Goal: Information Seeking & Learning: Learn about a topic

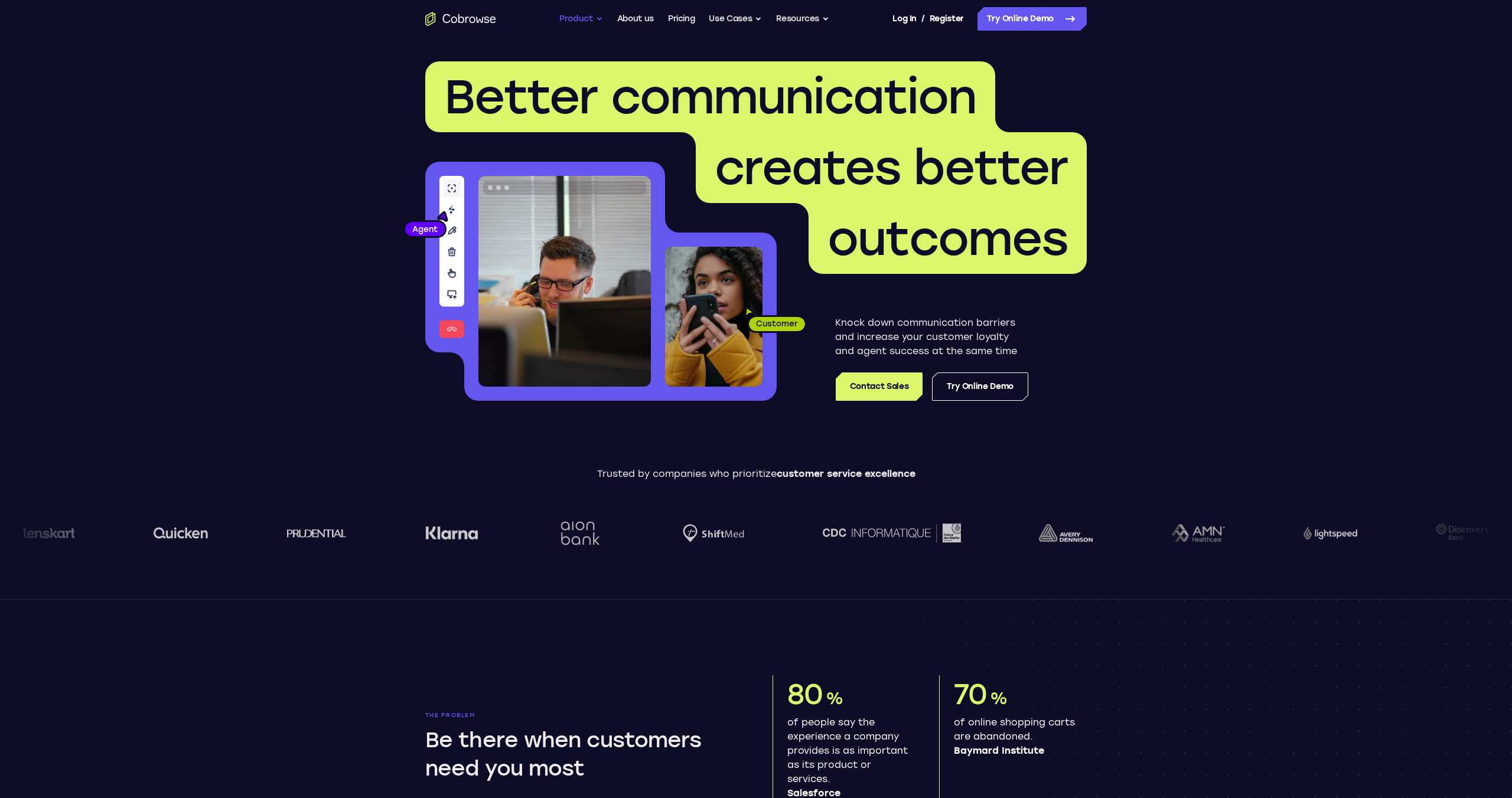
click at [570, 19] on button "Product" at bounding box center [581, 18] width 44 height 23
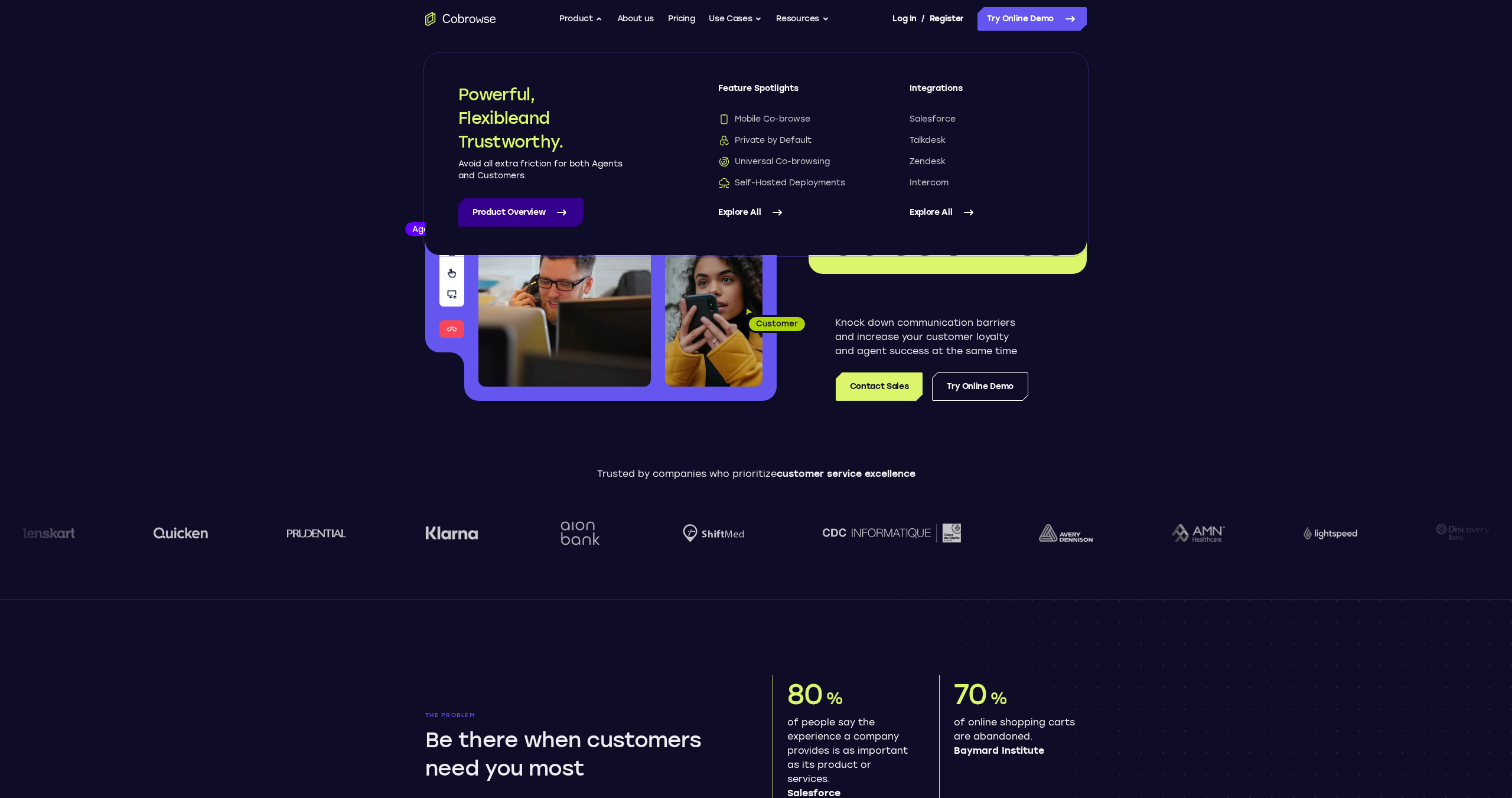
click at [546, 212] on link "Product Overview" at bounding box center [520, 212] width 124 height 28
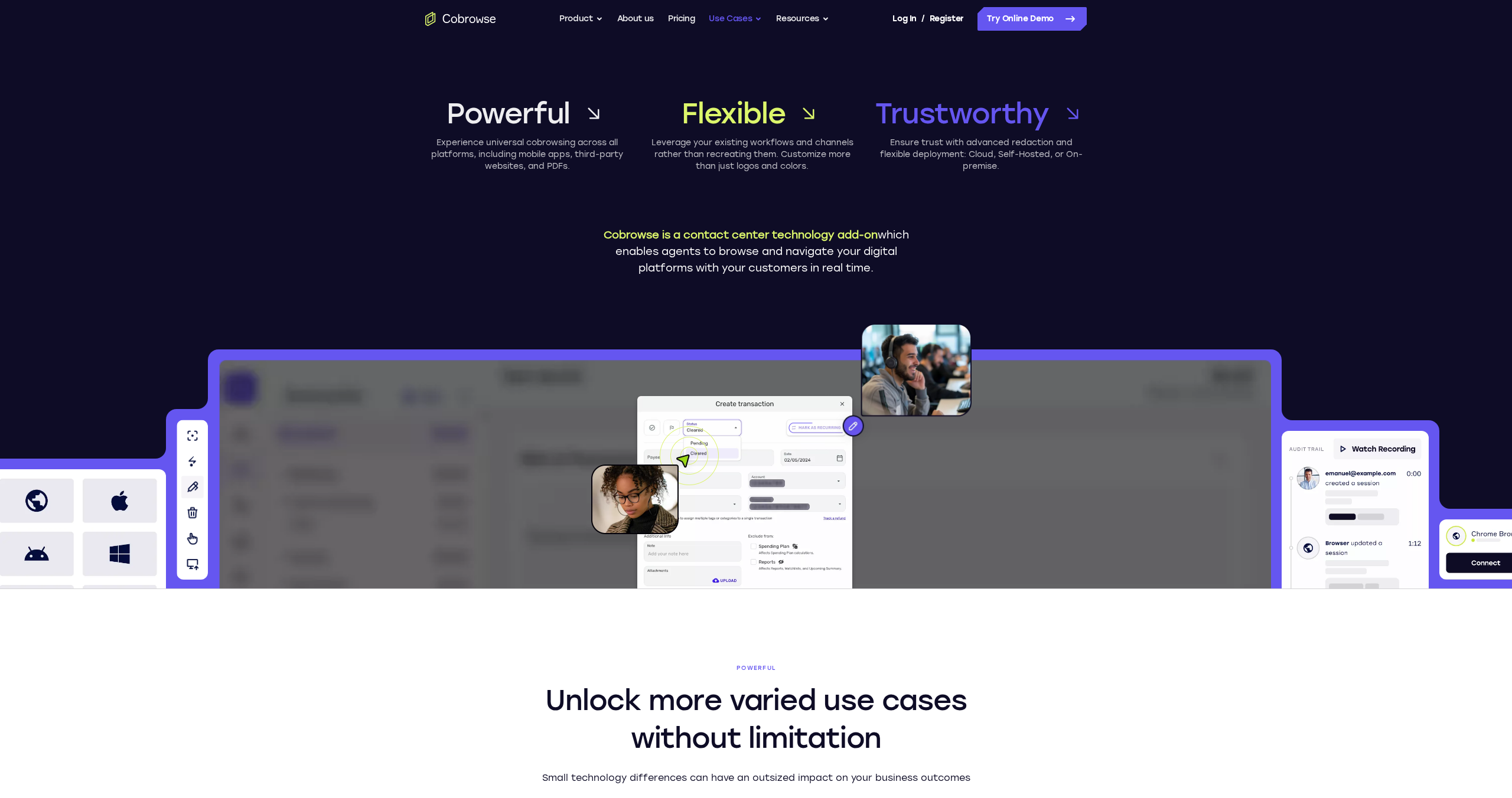
click at [742, 19] on button "Use Cases" at bounding box center [735, 18] width 53 height 23
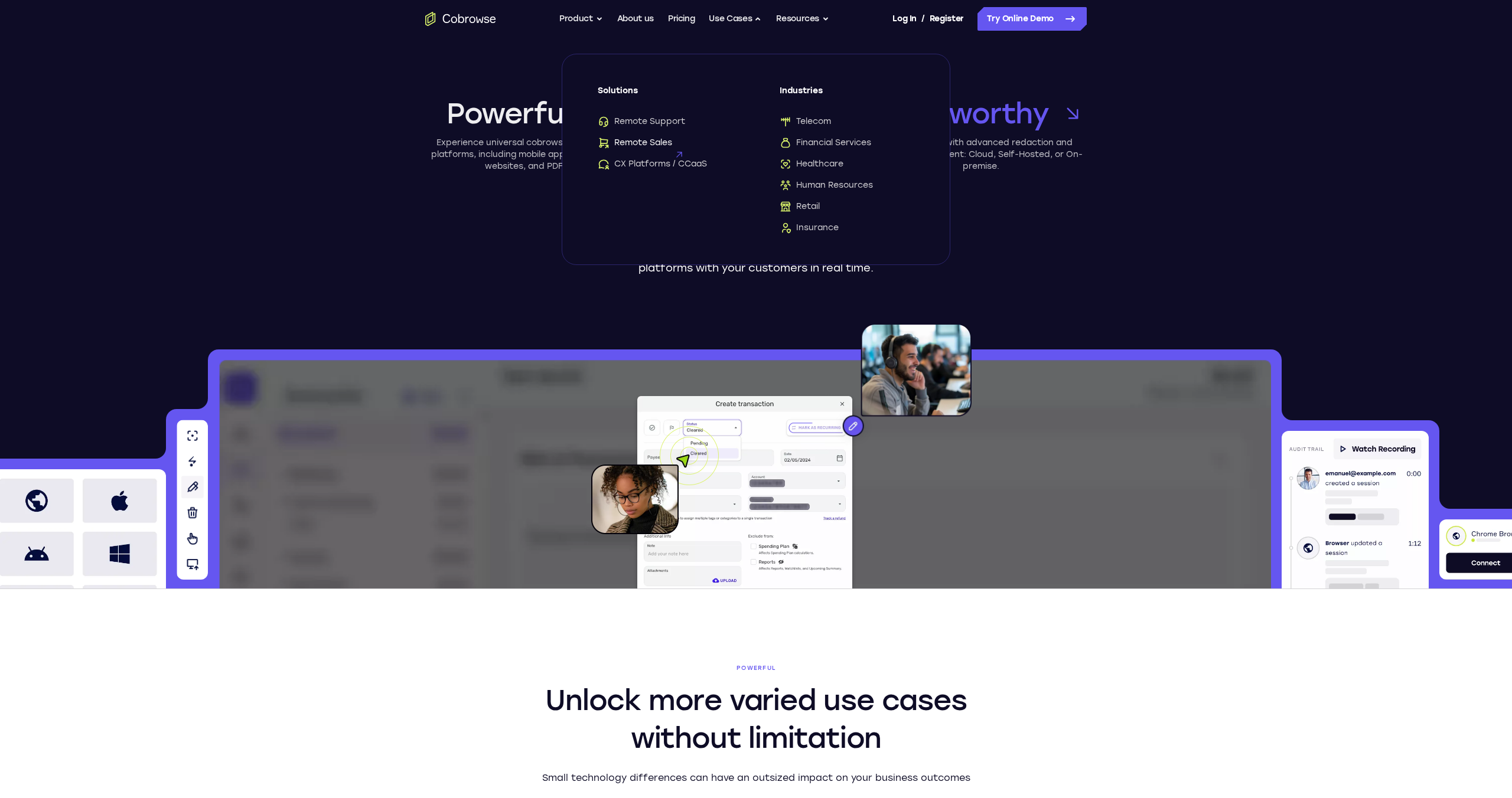
click at [663, 140] on span "Remote Sales" at bounding box center [635, 143] width 75 height 12
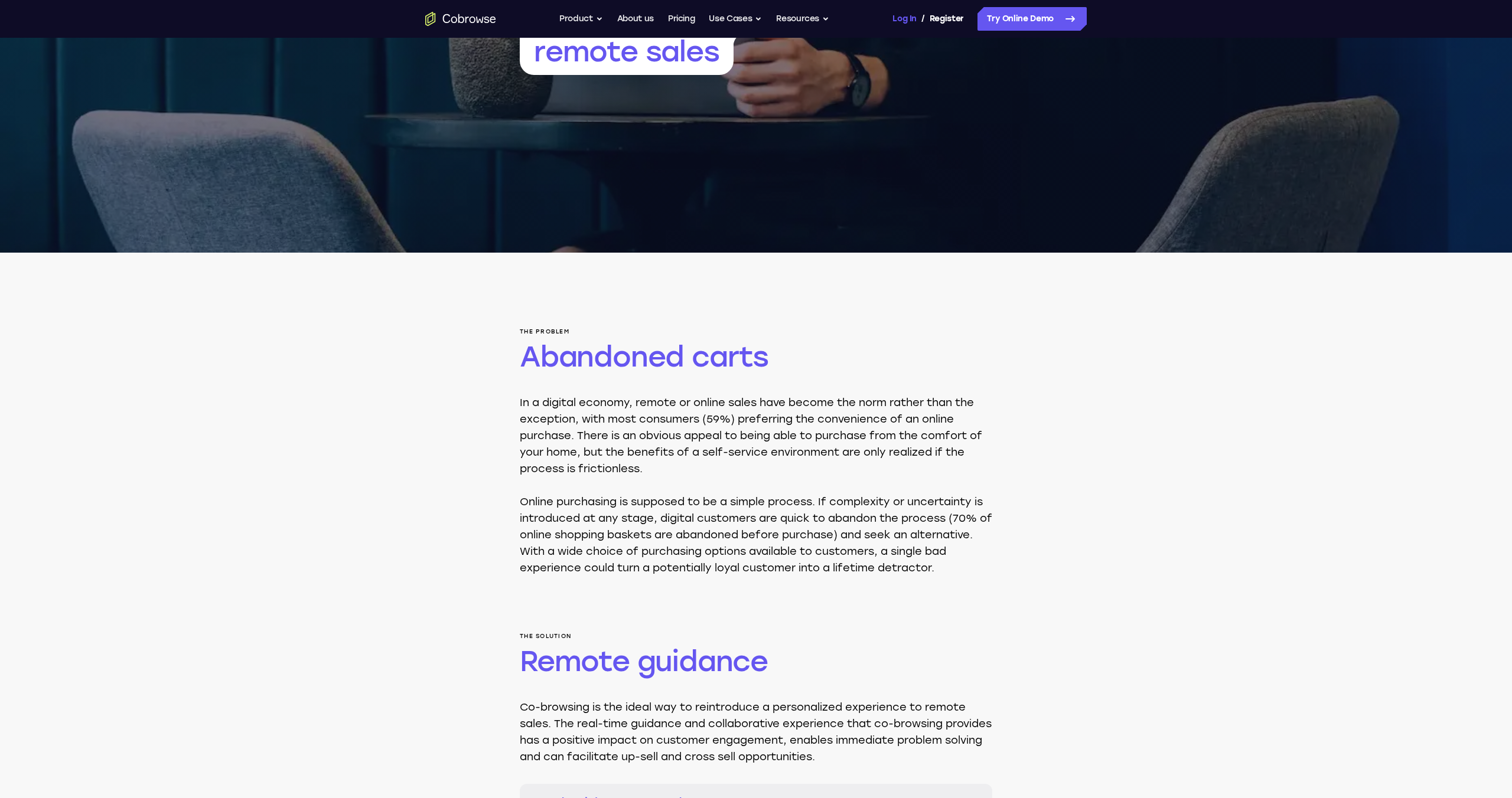
scroll to position [239, 0]
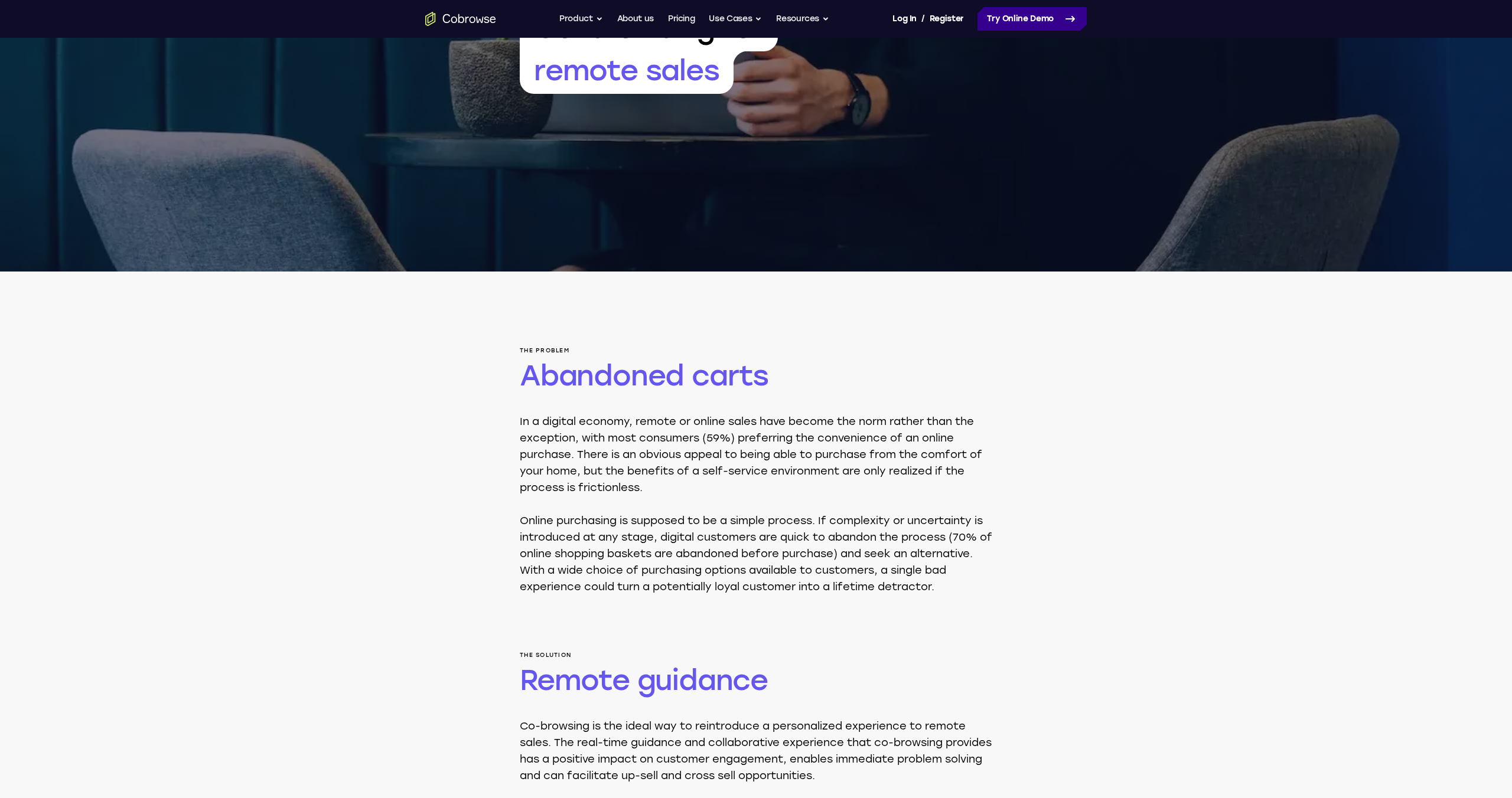
click at [1036, 18] on link "Try Online Demo" at bounding box center [1032, 18] width 109 height 23
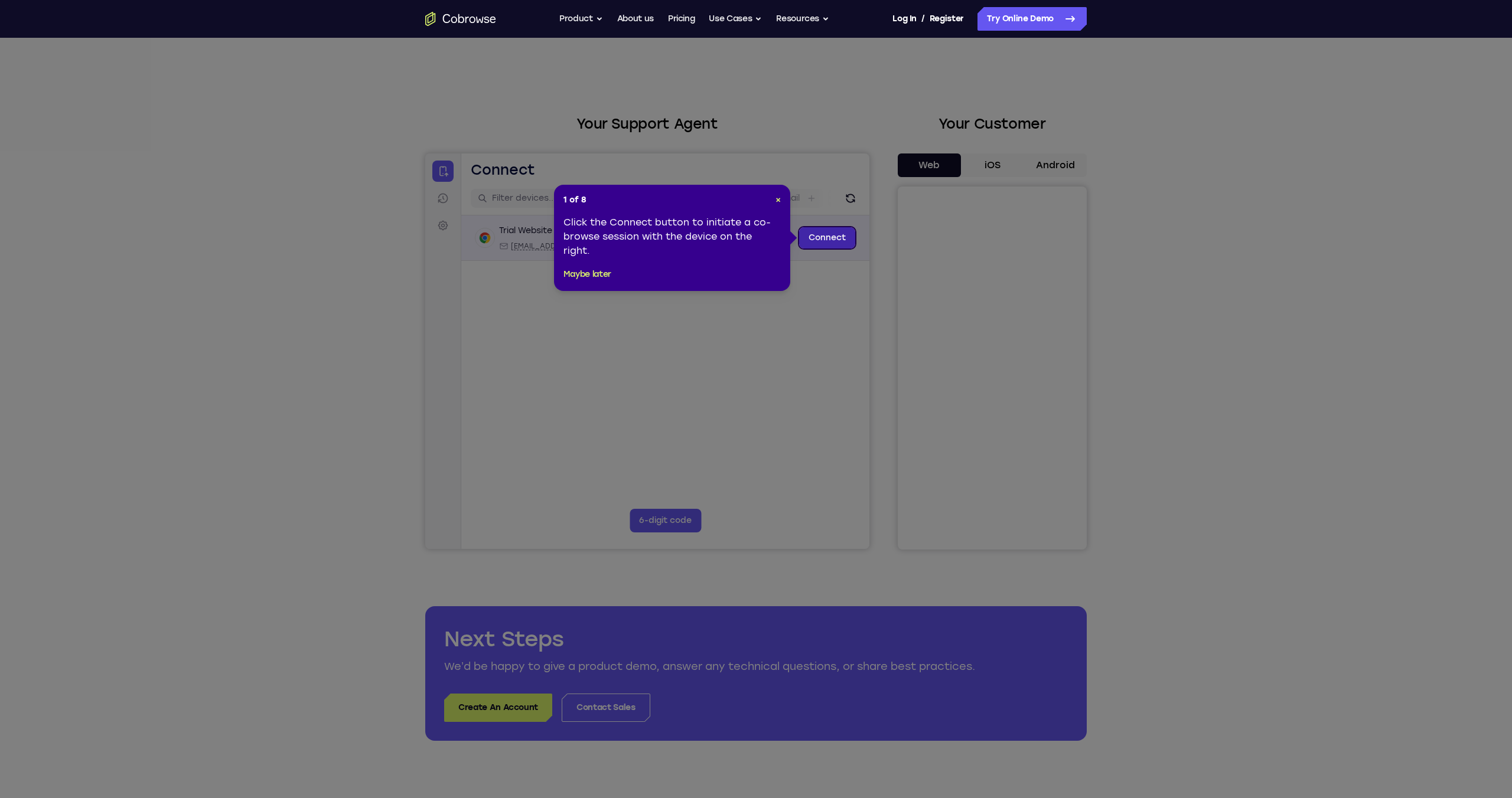
click at [824, 235] on link "Connect" at bounding box center [827, 238] width 56 height 21
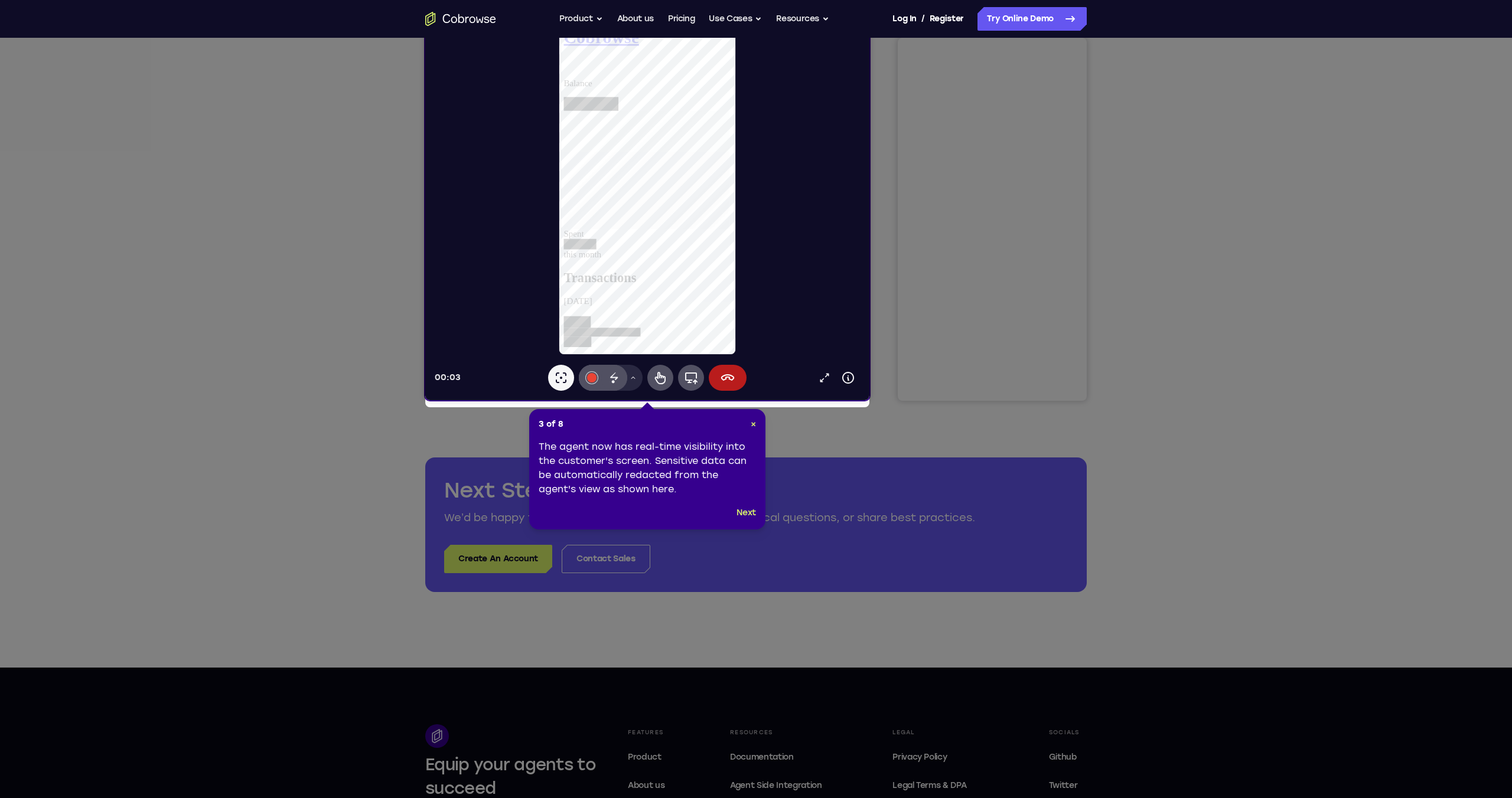
scroll to position [176, 0]
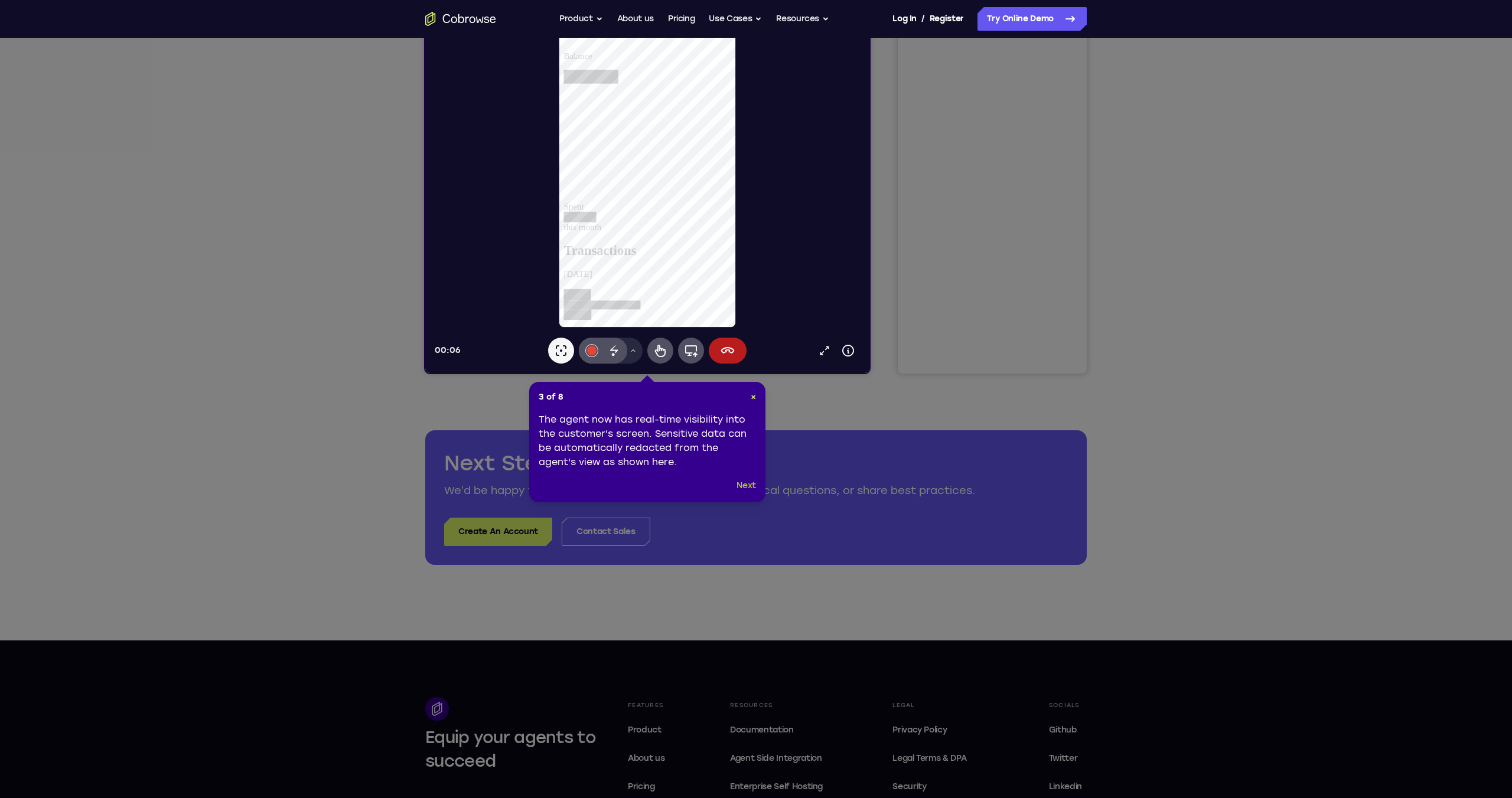
click at [747, 485] on button "Next" at bounding box center [746, 486] width 20 height 14
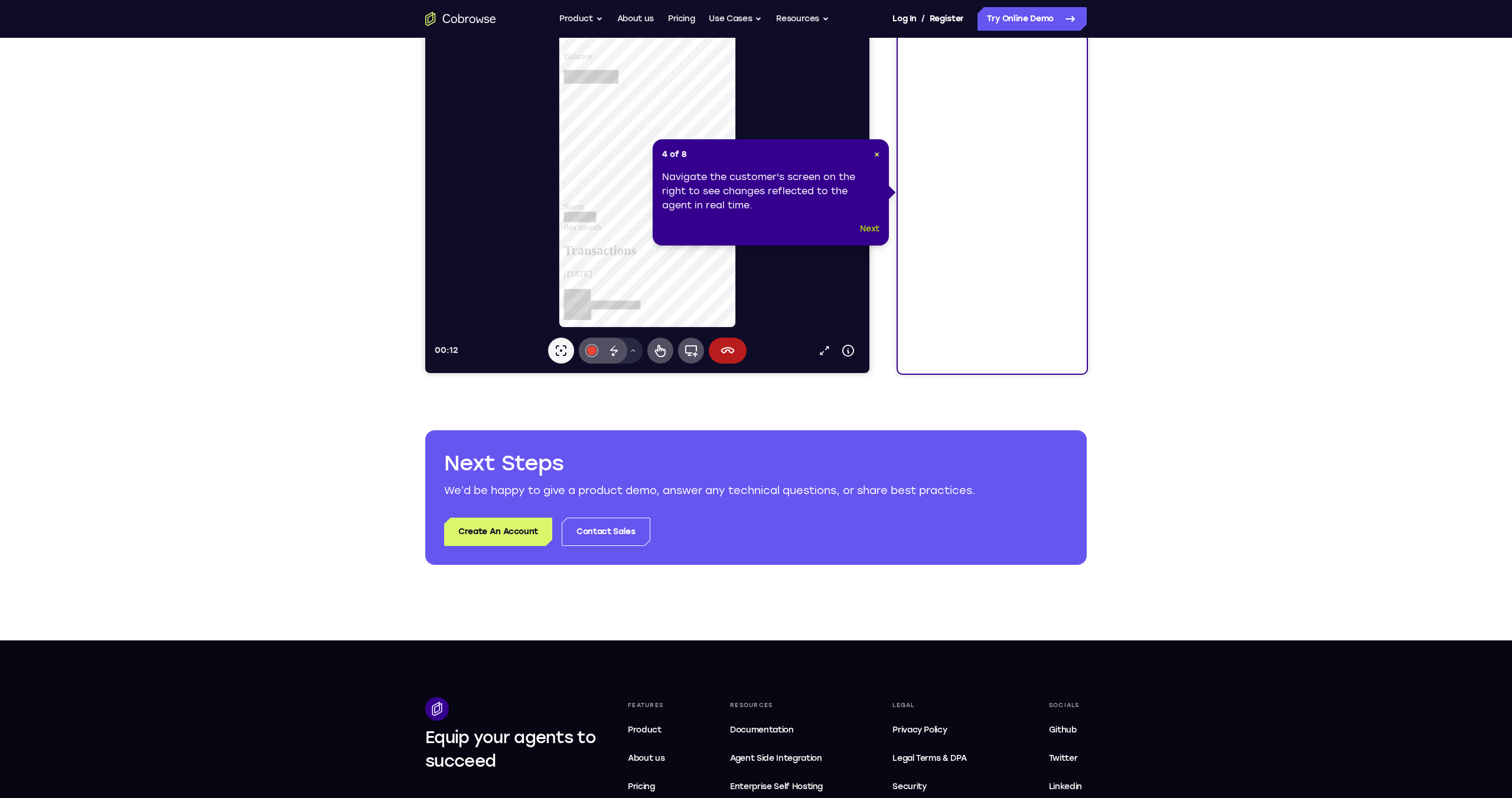
click at [876, 230] on button "Next" at bounding box center [870, 229] width 20 height 14
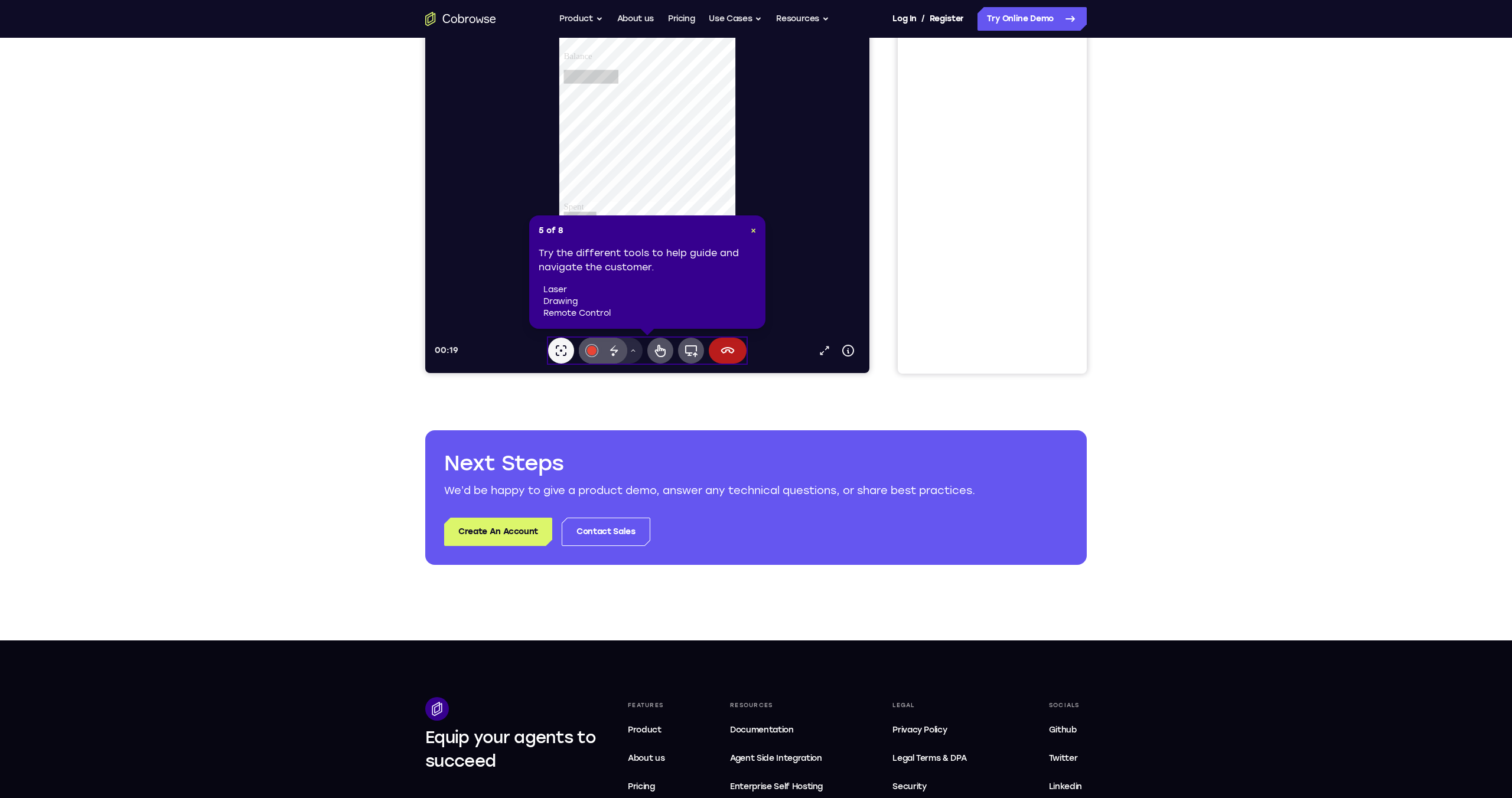
click at [688, 284] on li "laser" at bounding box center [649, 290] width 213 height 12
click at [616, 350] on icon at bounding box center [614, 350] width 14 height 14
click at [656, 349] on icon at bounding box center [660, 350] width 14 height 14
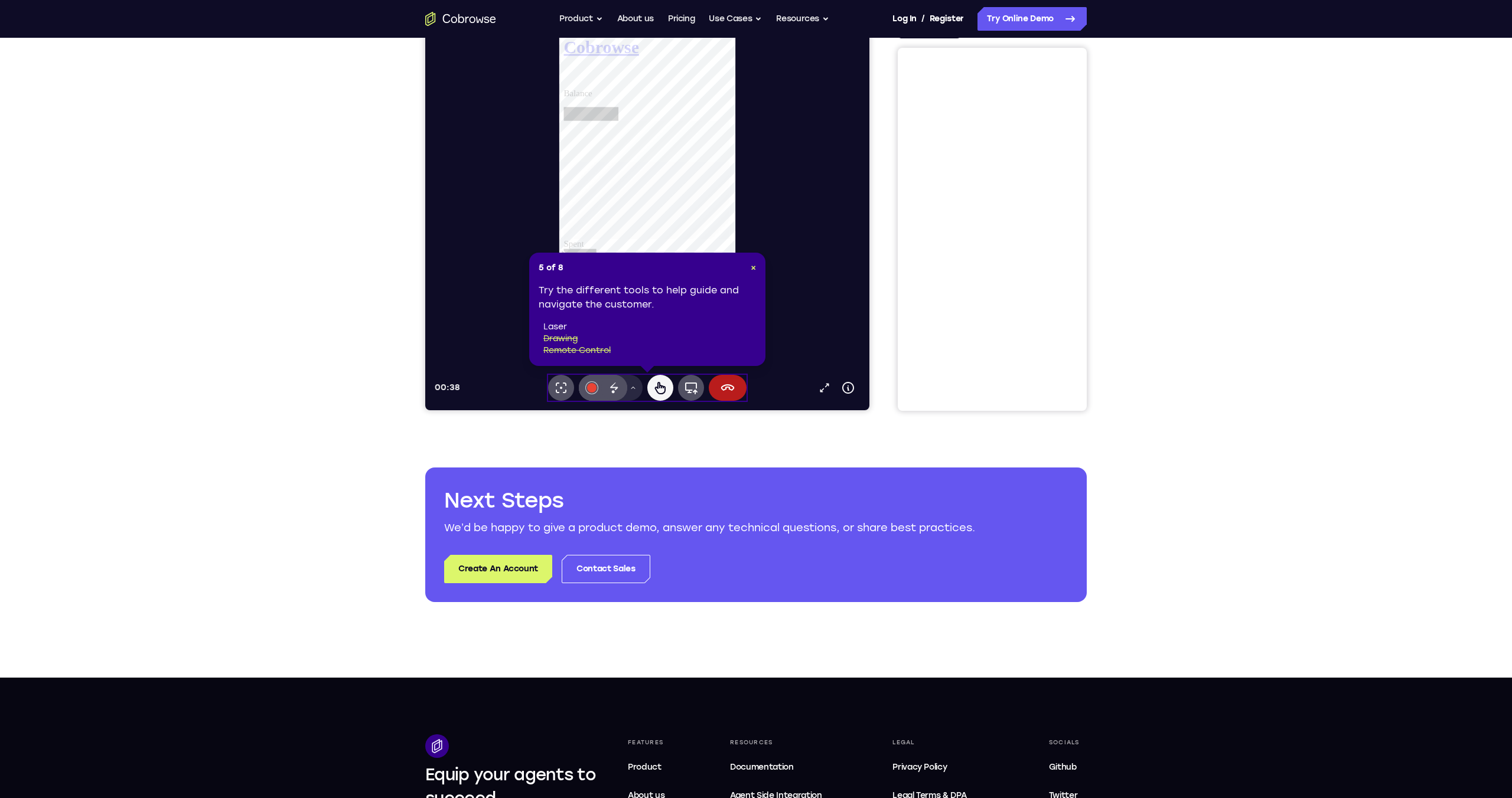
scroll to position [68, 0]
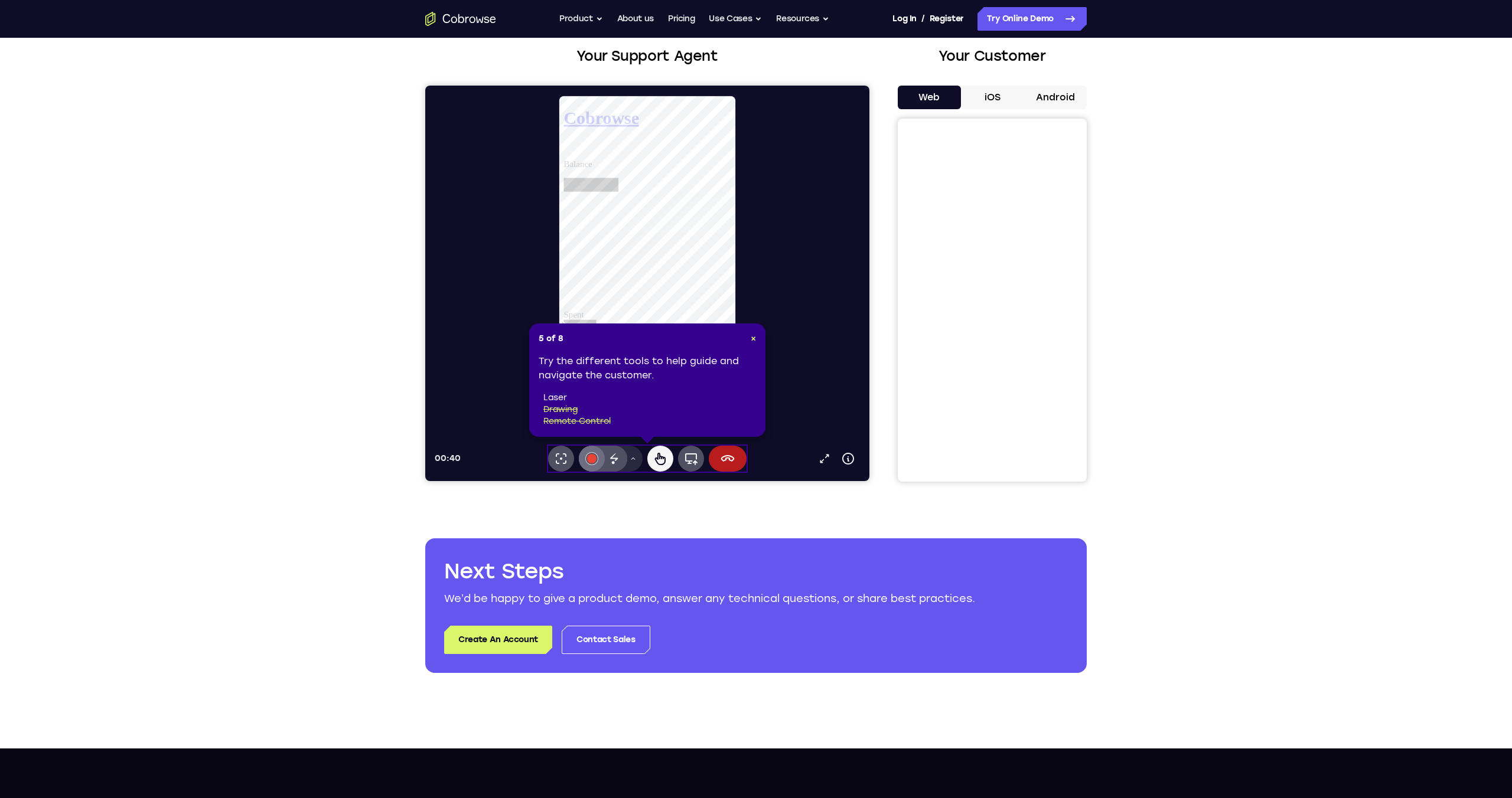
click at [594, 458] on div at bounding box center [592, 458] width 9 height 9
click at [558, 459] on icon at bounding box center [561, 458] width 14 height 14
click at [618, 273] on div "Spent this month" at bounding box center [653, 277] width 179 height 159
click at [556, 400] on li "laser" at bounding box center [649, 398] width 213 height 12
drag, startPoint x: 567, startPoint y: 397, endPoint x: 539, endPoint y: 396, distance: 28.0
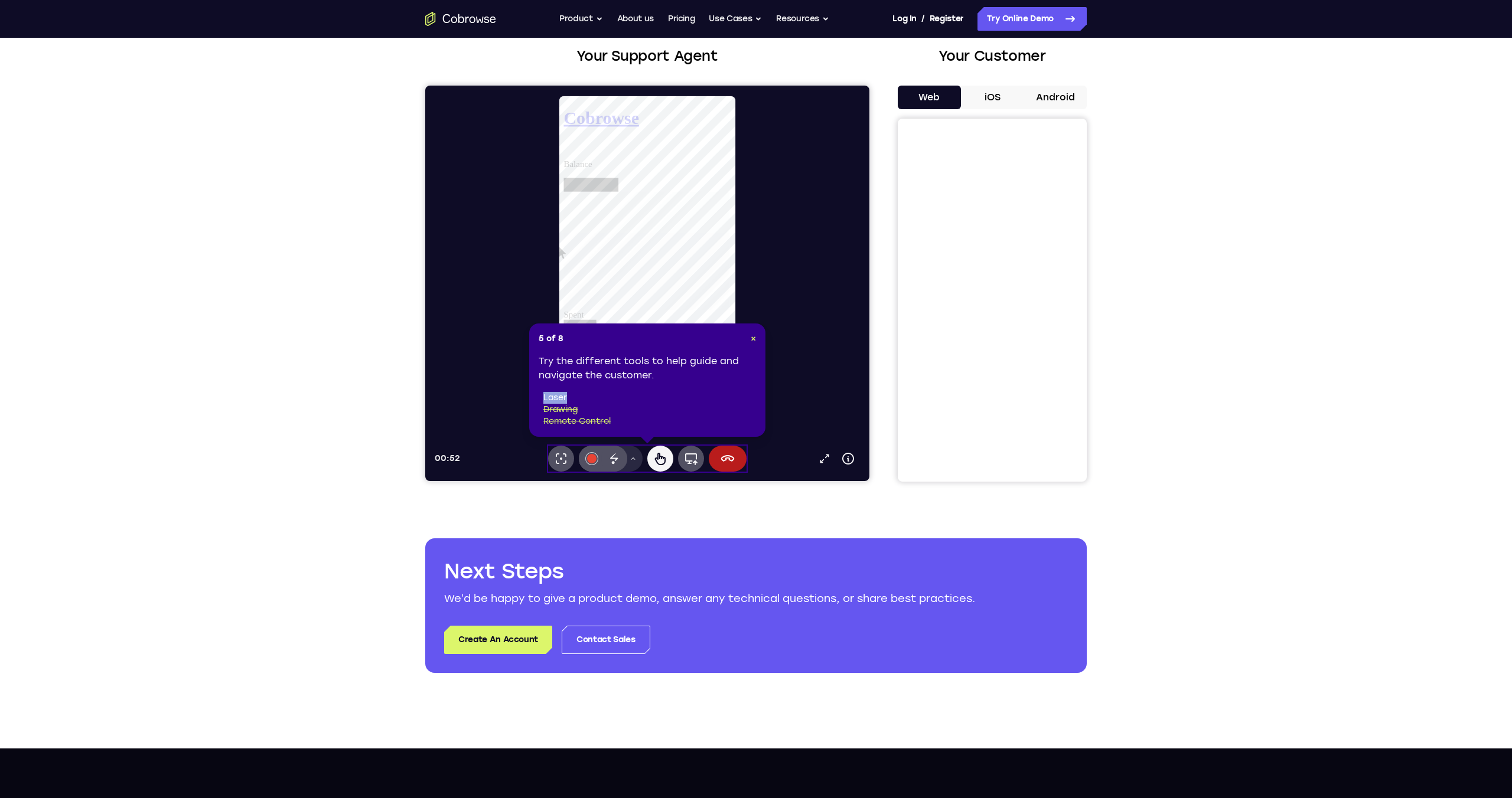
click at [539, 396] on div "Try the different tools to help guide and navigate the customer. laser drawing …" at bounding box center [647, 391] width 217 height 73
click at [634, 461] on icon at bounding box center [633, 458] width 7 height 7
click at [635, 460] on icon at bounding box center [633, 458] width 7 height 7
click at [612, 461] on icon at bounding box center [614, 458] width 14 height 14
click at [596, 458] on div at bounding box center [592, 458] width 9 height 9
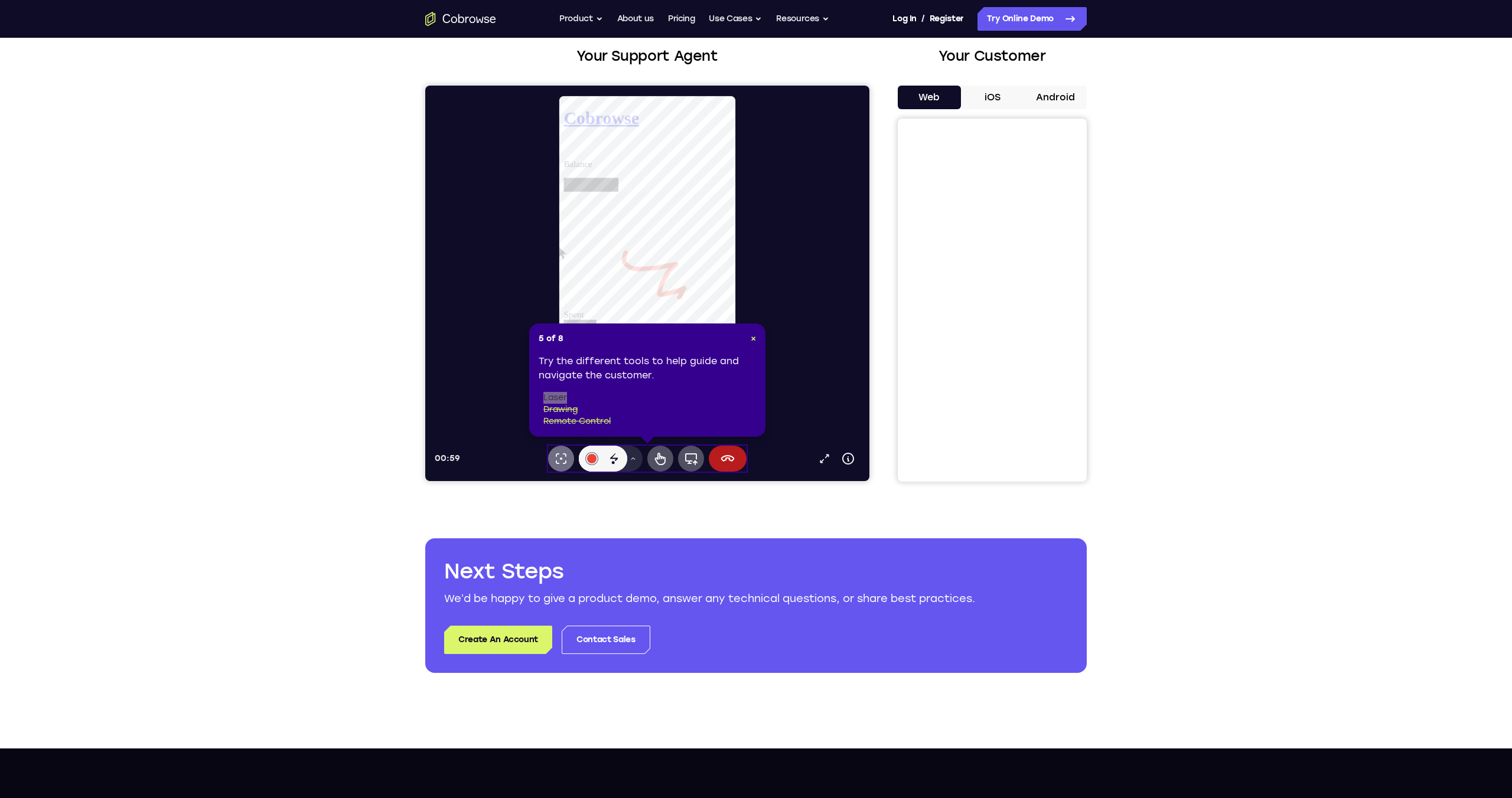
click at [563, 458] on icon at bounding box center [561, 458] width 14 height 14
click at [563, 456] on icon at bounding box center [561, 458] width 14 height 14
click at [828, 459] on icon at bounding box center [824, 458] width 12 height 12
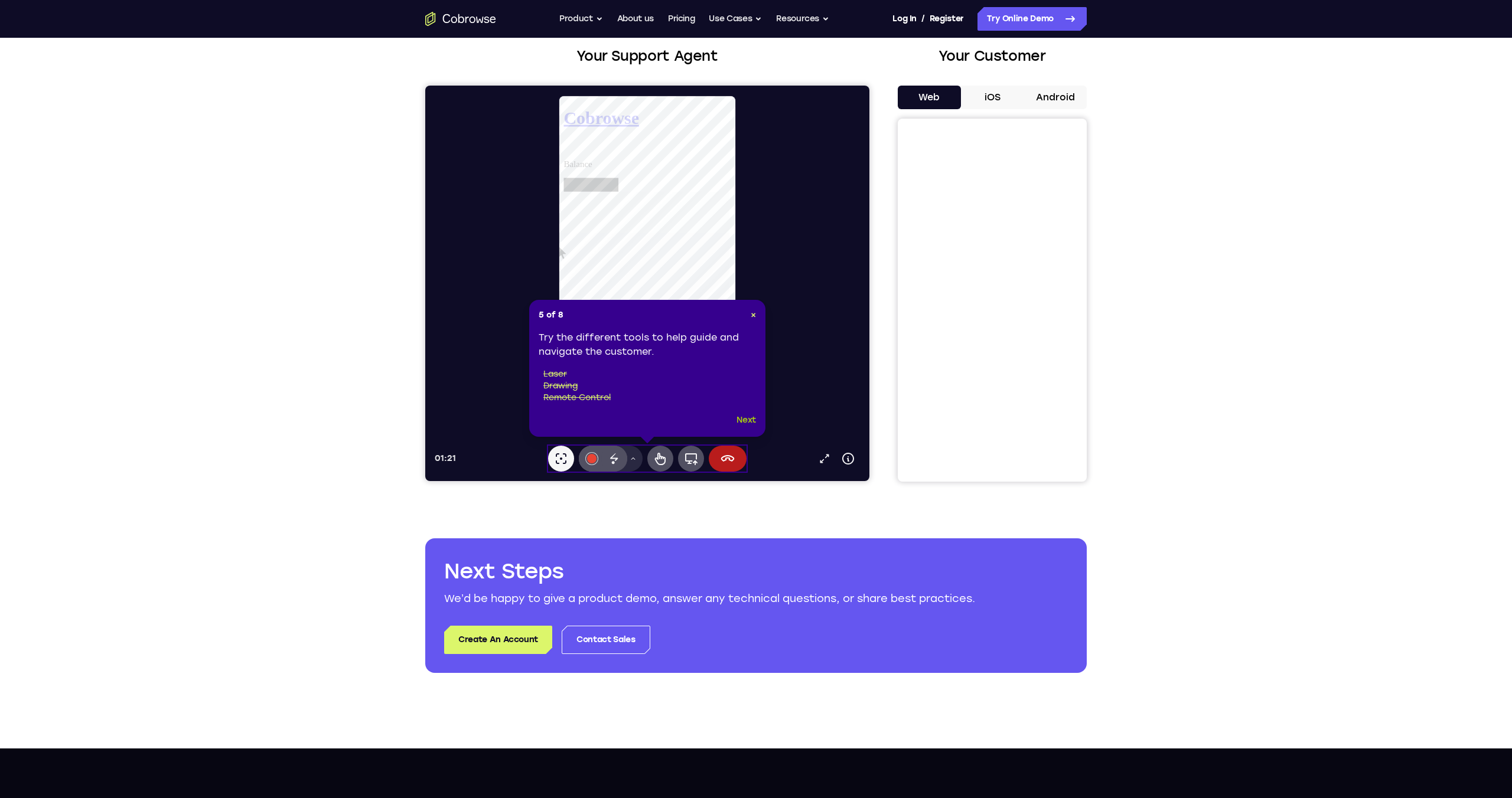
click at [739, 419] on button "Next" at bounding box center [746, 420] width 20 height 14
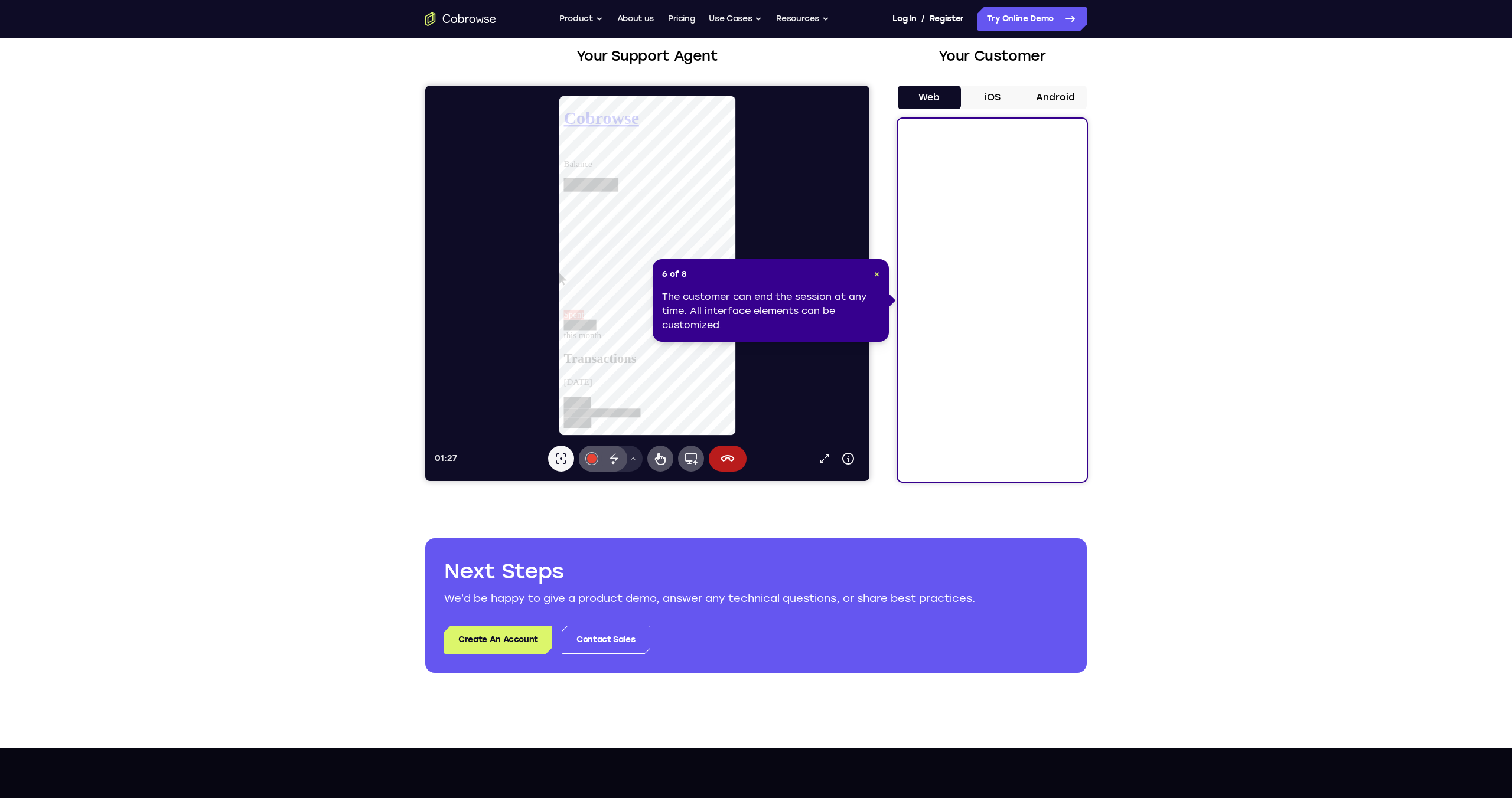
click at [824, 302] on div "The customer can end the session at any time. All interface elements can be cus…" at bounding box center [771, 311] width 217 height 42
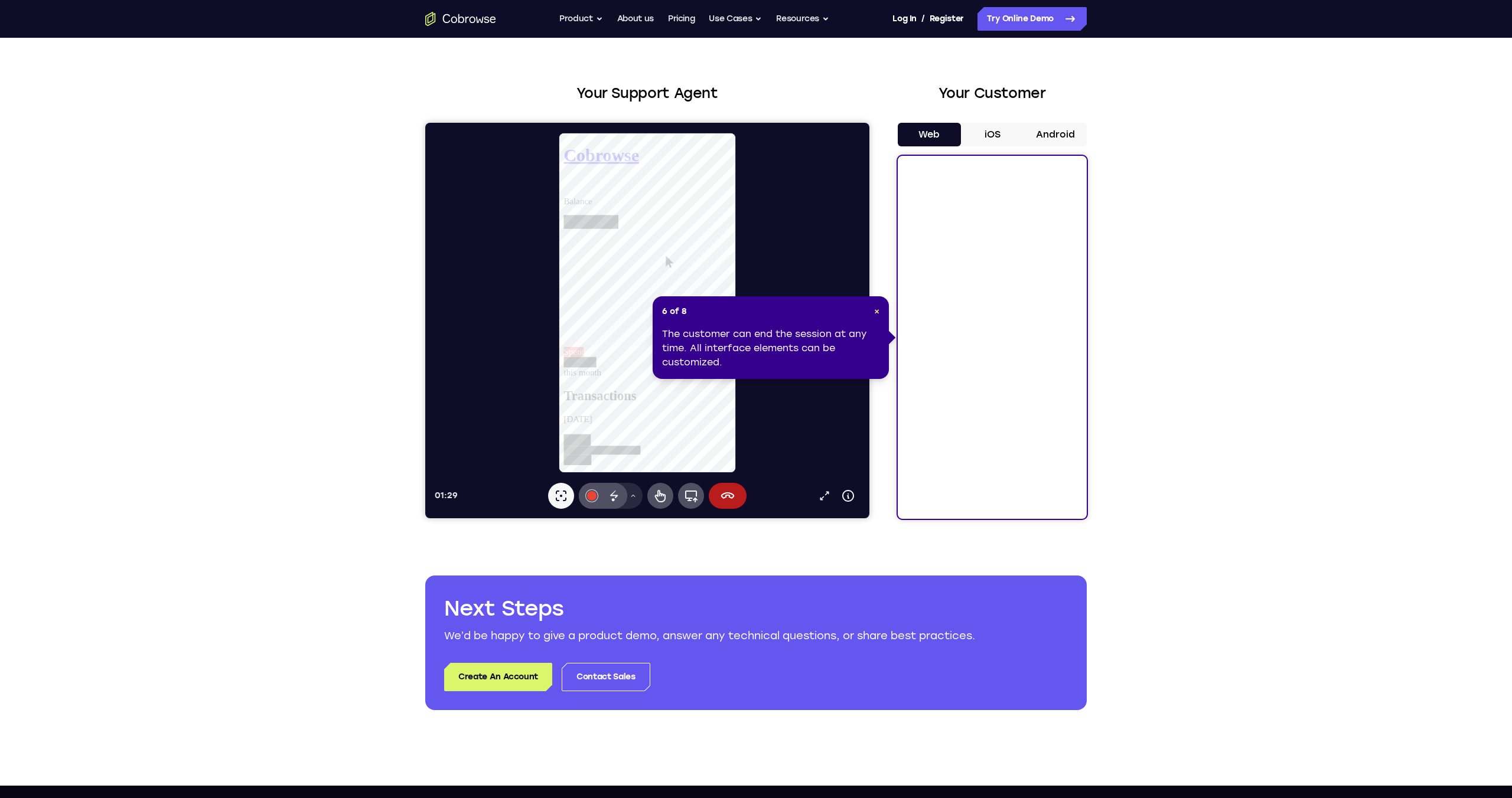
scroll to position [0, 0]
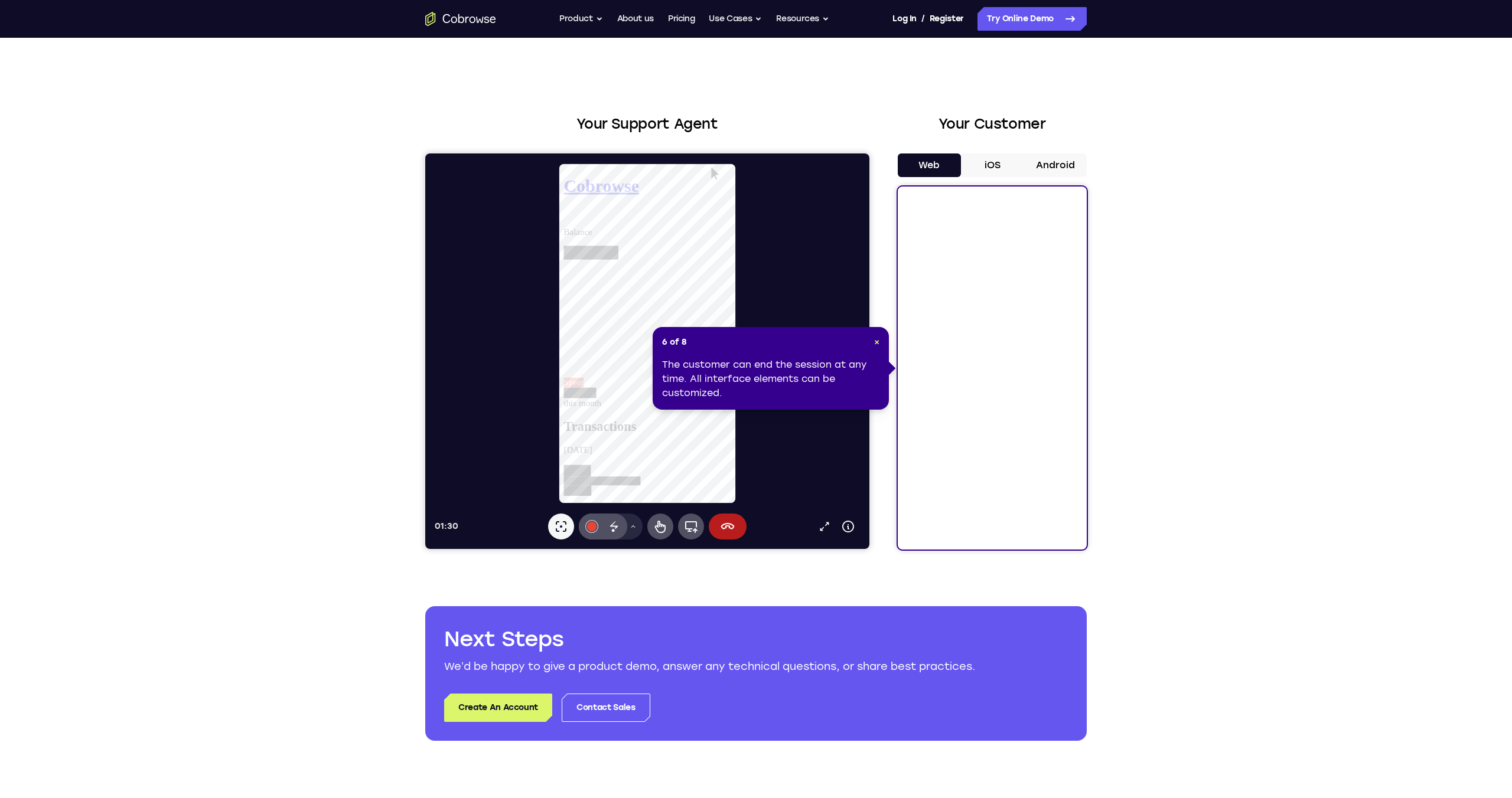
click at [1001, 170] on button "iOS" at bounding box center [993, 165] width 63 height 23
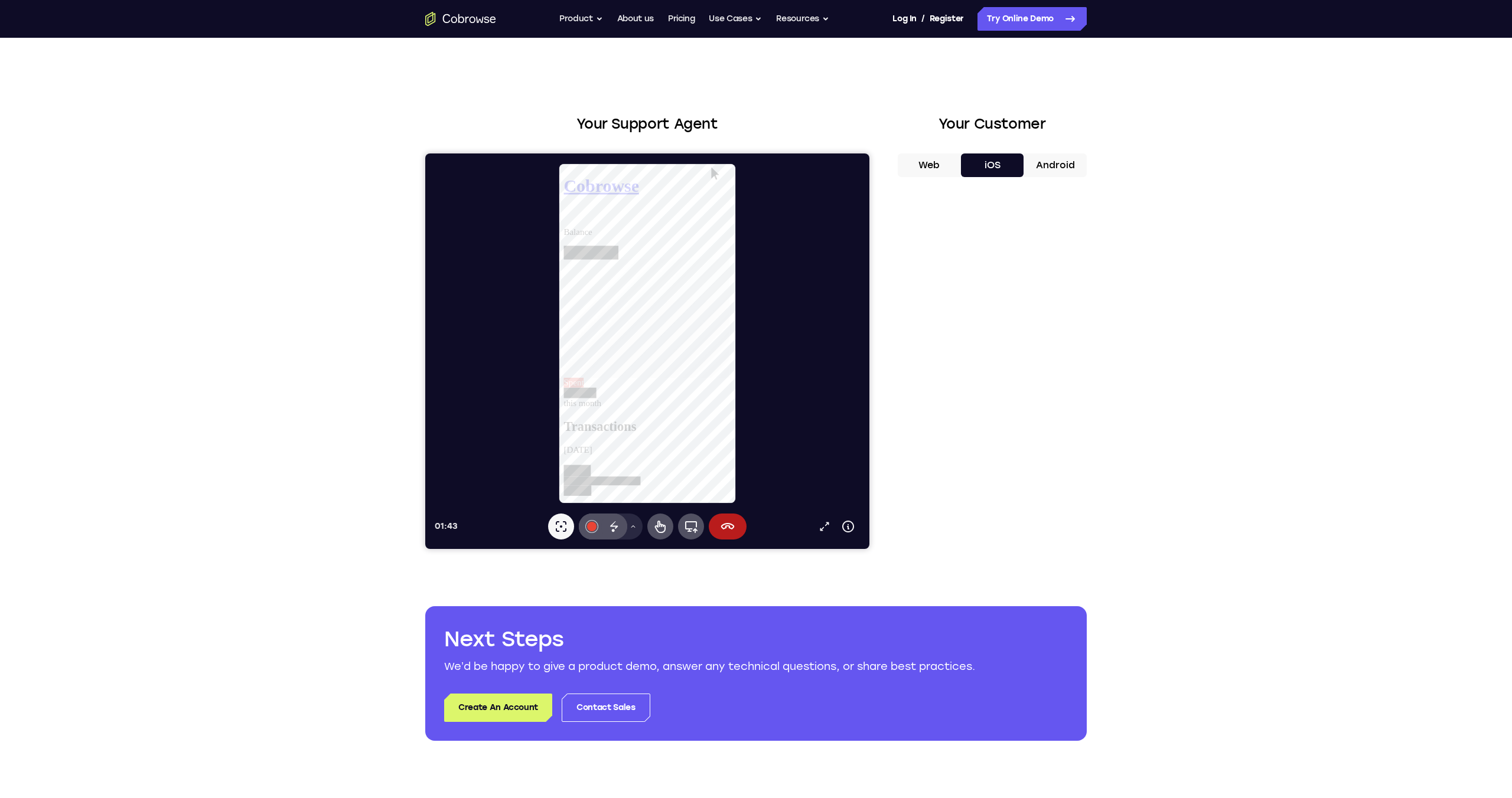
click at [1041, 158] on button "Android" at bounding box center [1055, 165] width 63 height 23
click at [809, 17] on button "Resources" at bounding box center [803, 18] width 53 height 23
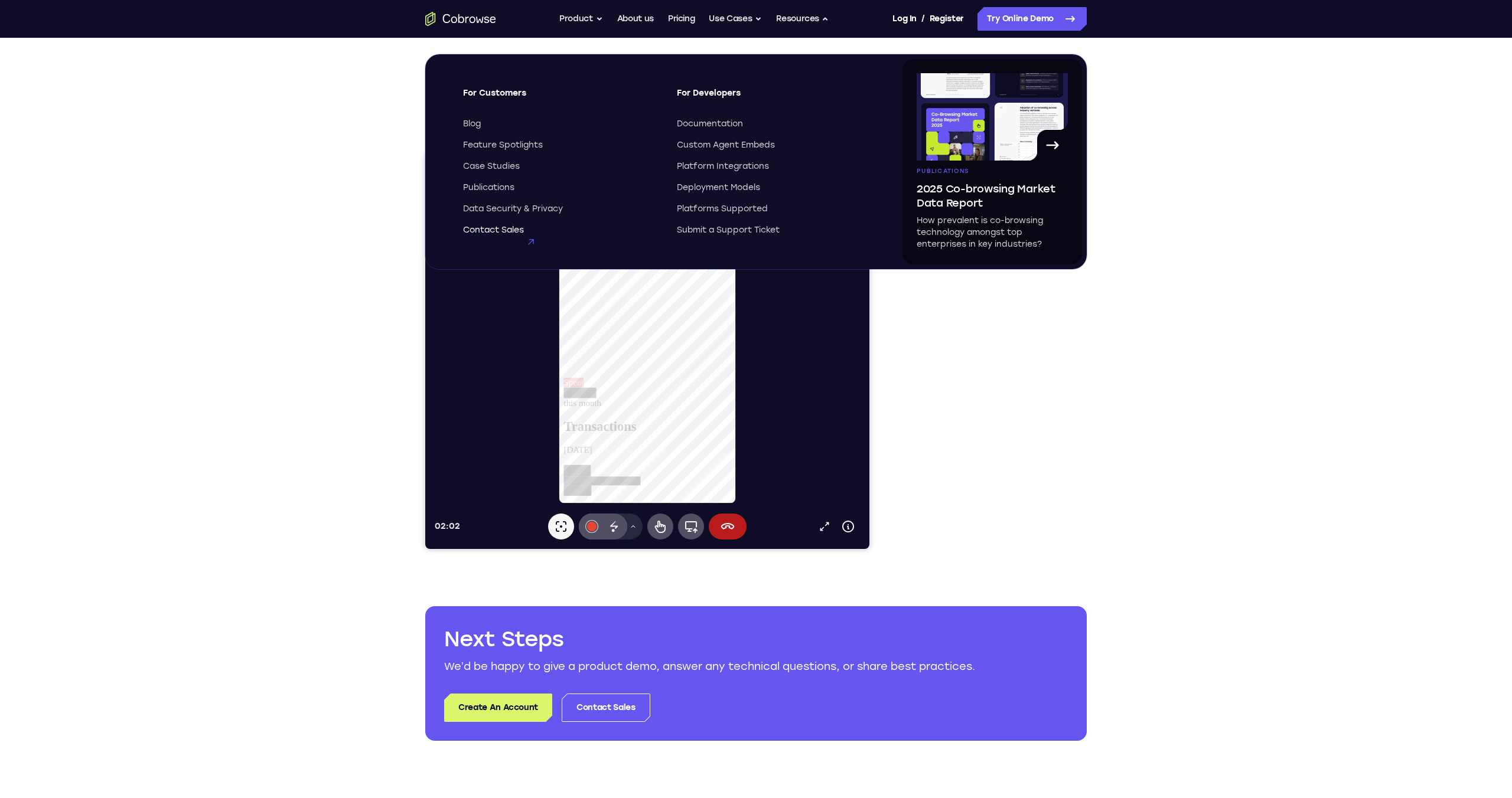
click at [503, 234] on span "Contact Sales" at bounding box center [493, 230] width 61 height 12
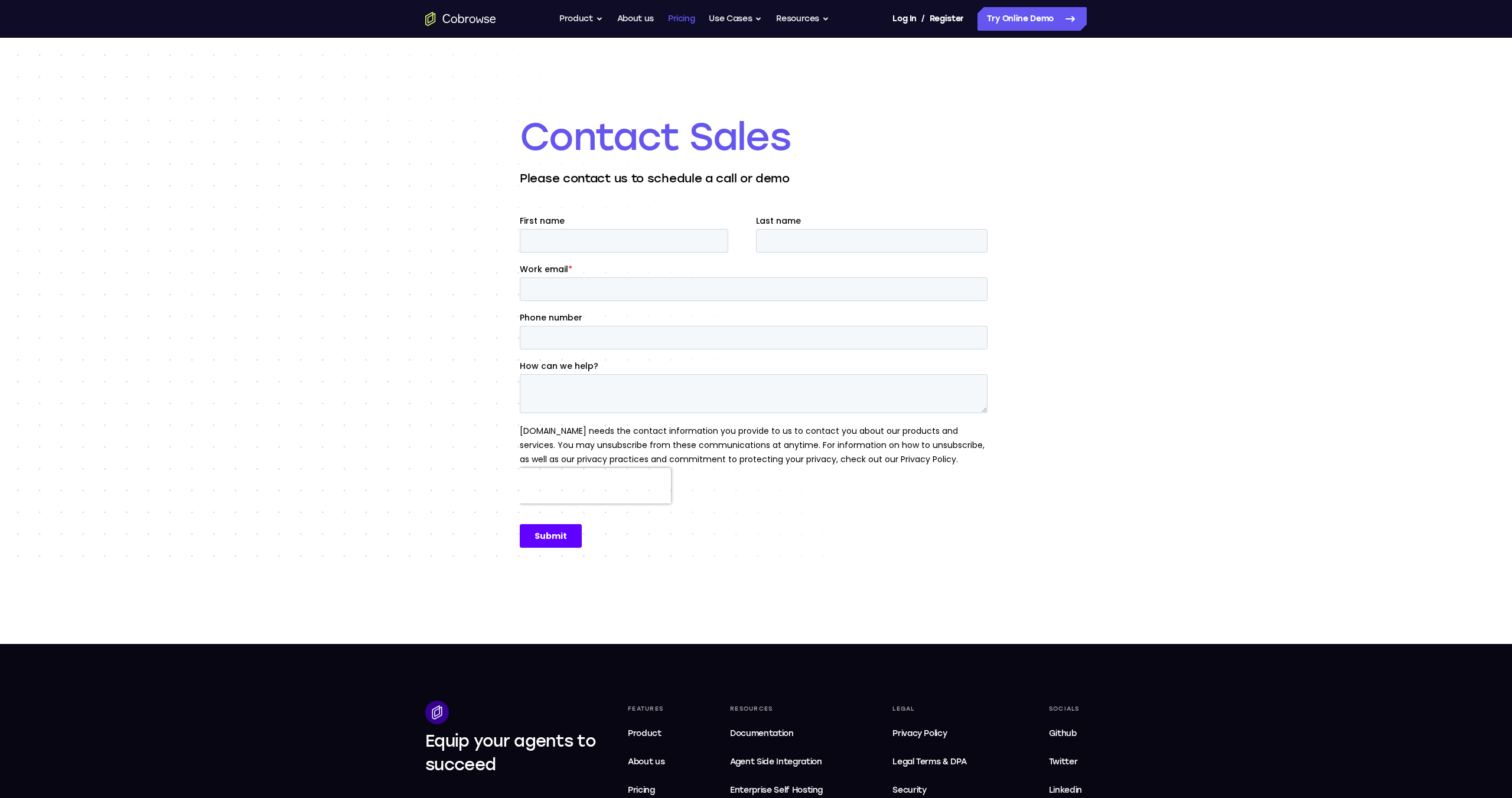
click at [683, 18] on link "Pricing" at bounding box center [681, 18] width 27 height 23
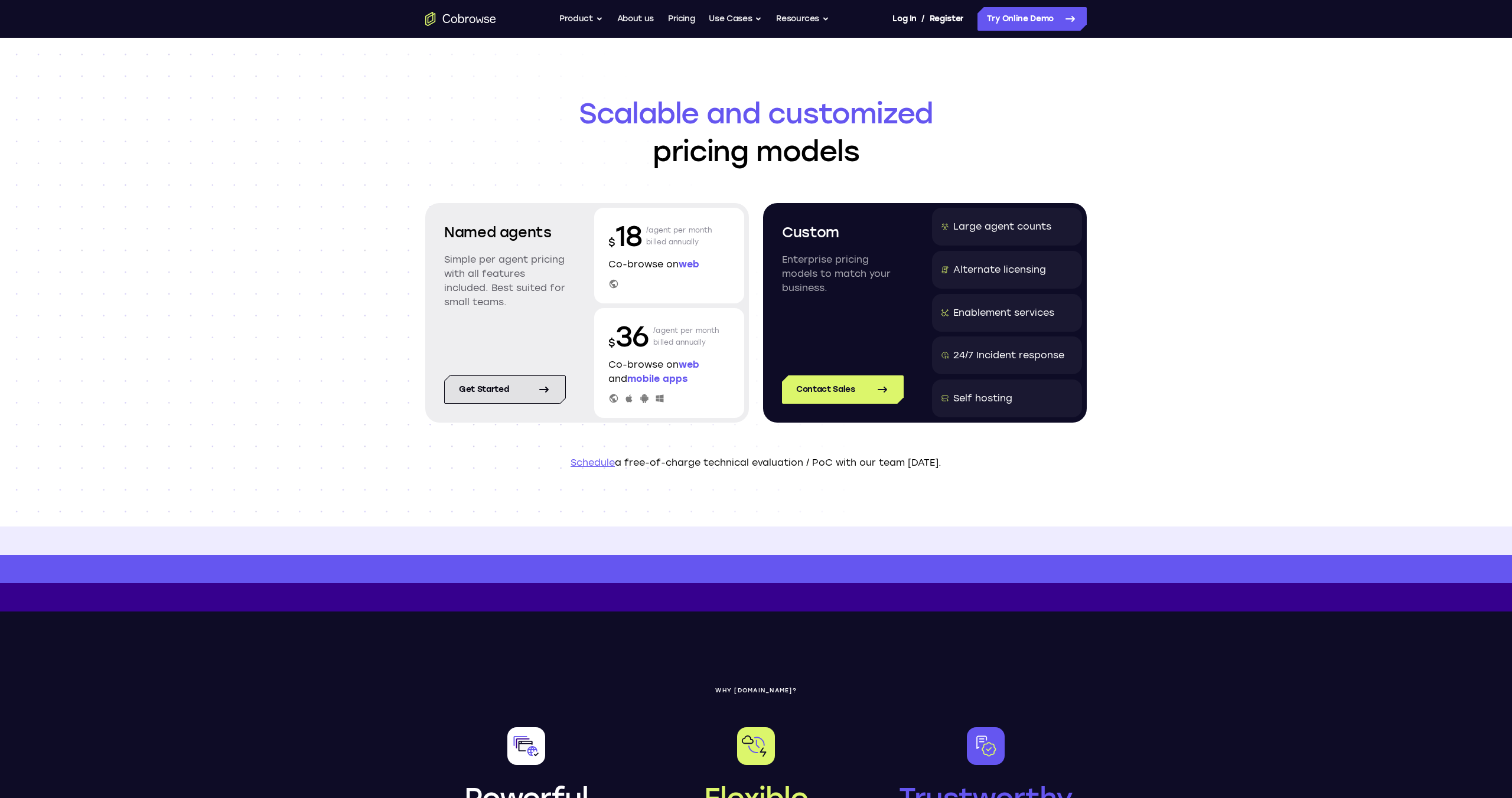
click at [544, 394] on icon at bounding box center [544, 390] width 14 height 14
